Goal: Task Accomplishment & Management: Use online tool/utility

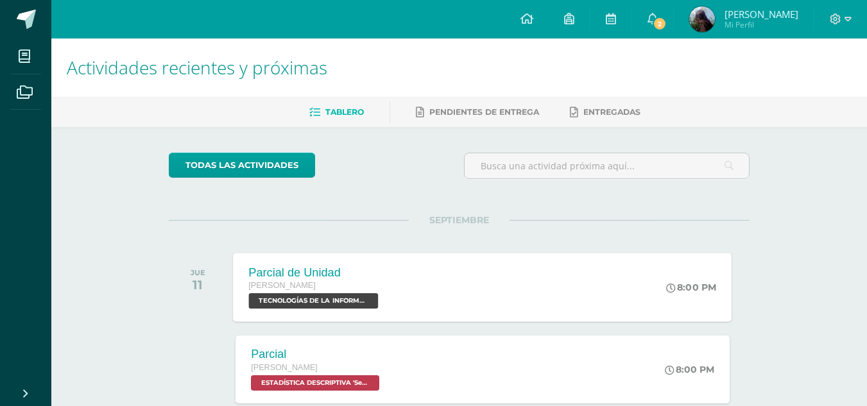
drag, startPoint x: 0, startPoint y: 0, endPoint x: 361, endPoint y: 291, distance: 463.7
click at [361, 291] on div "[PERSON_NAME]" at bounding box center [315, 286] width 133 height 14
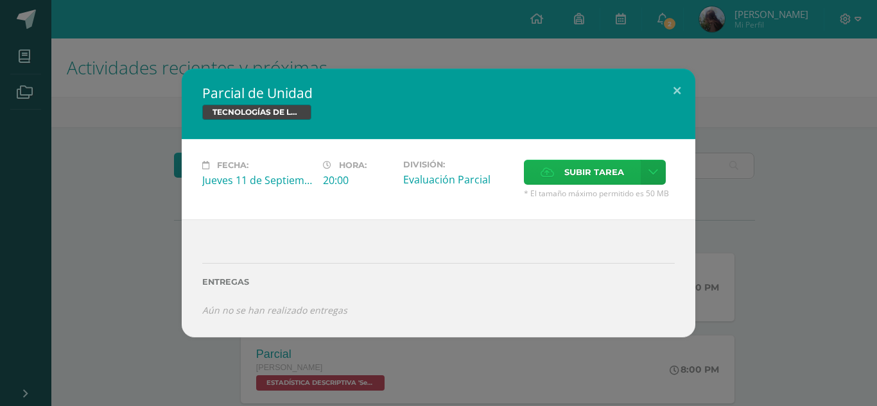
click at [577, 161] on span "Subir tarea" at bounding box center [594, 172] width 60 height 24
click at [0, 0] on input "Subir tarea" at bounding box center [0, 0] width 0 height 0
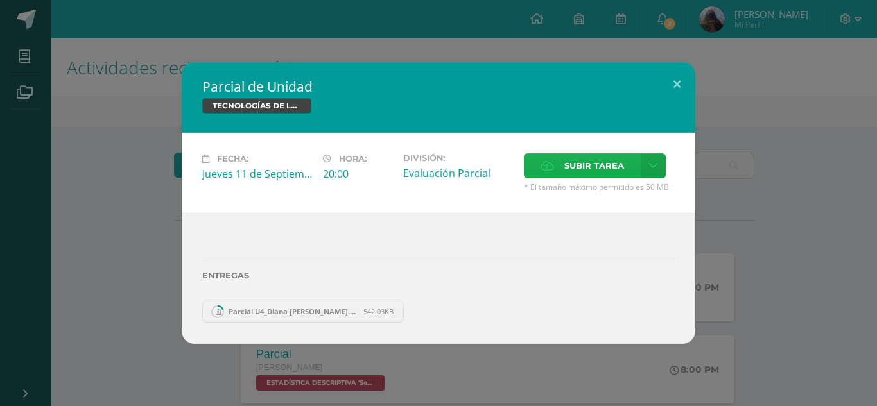
click at [620, 162] on span "Subir tarea" at bounding box center [594, 166] width 60 height 24
click at [0, 0] on input "Subir tarea" at bounding box center [0, 0] width 0 height 0
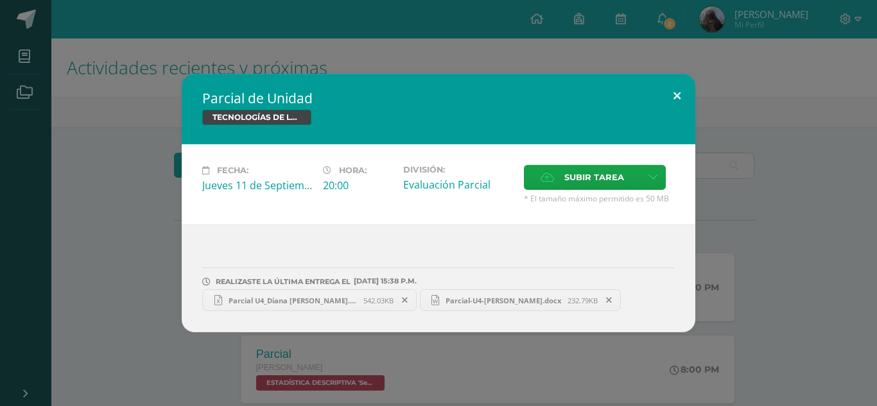
click at [677, 94] on button at bounding box center [676, 96] width 37 height 44
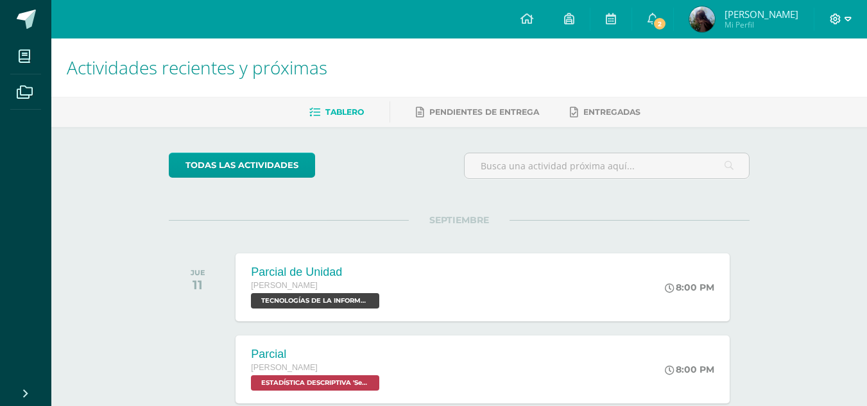
click at [835, 21] on icon at bounding box center [835, 18] width 11 height 11
click at [814, 90] on span "Cerrar sesión" at bounding box center [807, 87] width 58 height 12
